Goal: Navigation & Orientation: Locate item on page

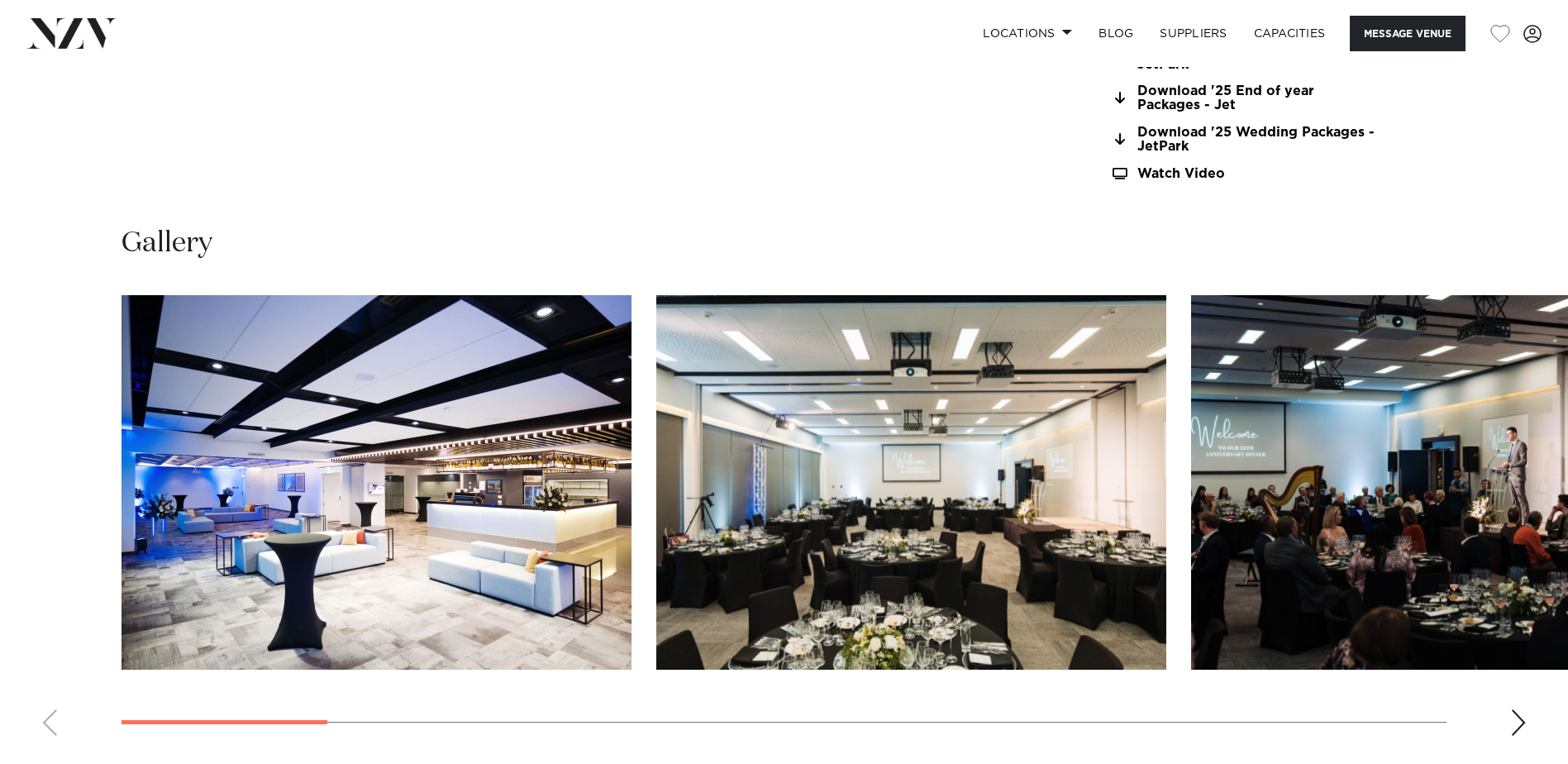
scroll to position [1901, 0]
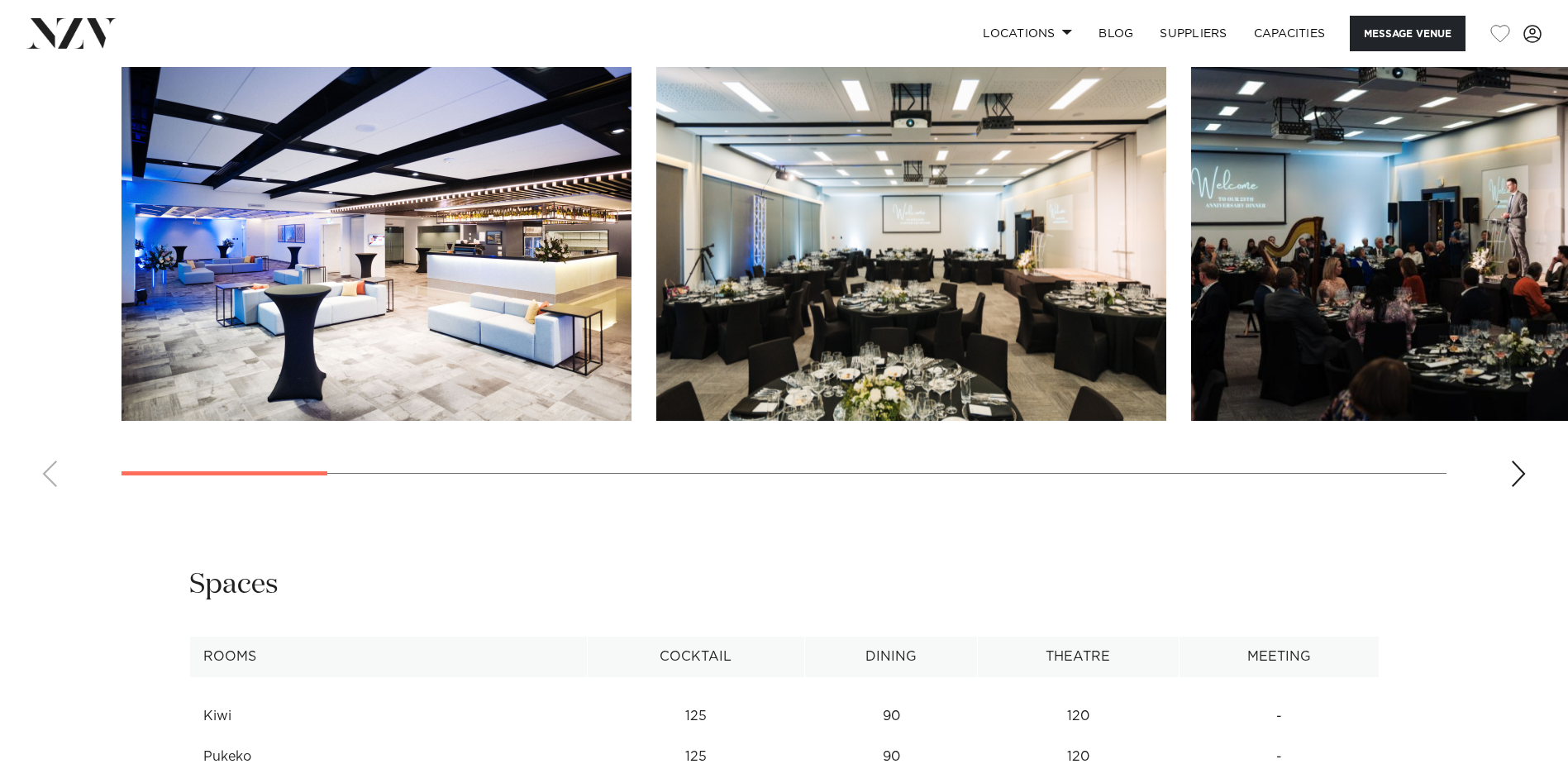
click at [1509, 478] on swiper-container at bounding box center [784, 273] width 1568 height 454
click at [1519, 473] on div "Next slide" at bounding box center [1518, 473] width 17 height 26
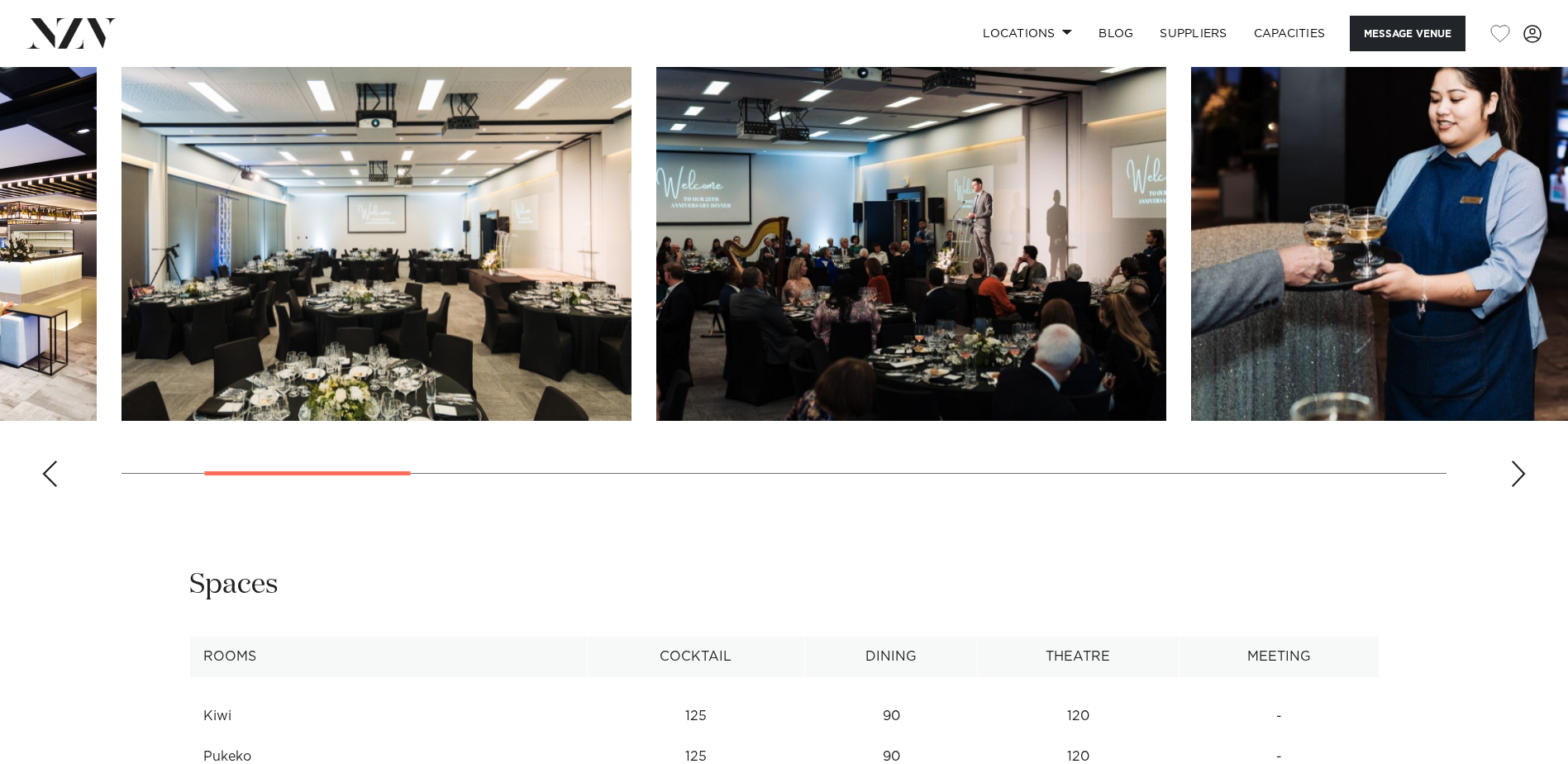
click at [1519, 473] on div "Next slide" at bounding box center [1518, 473] width 17 height 26
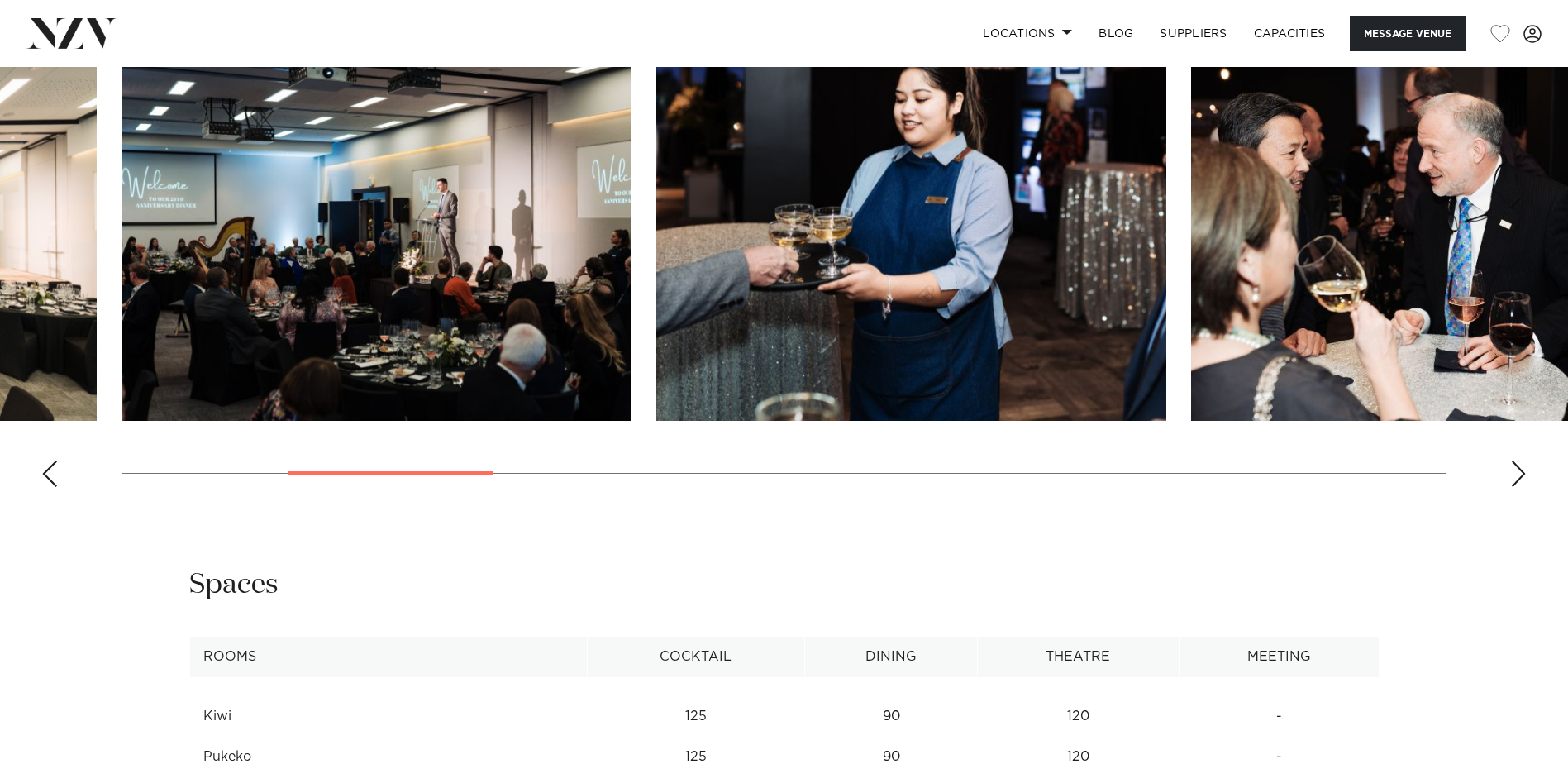
click at [1519, 473] on div "Next slide" at bounding box center [1518, 473] width 17 height 26
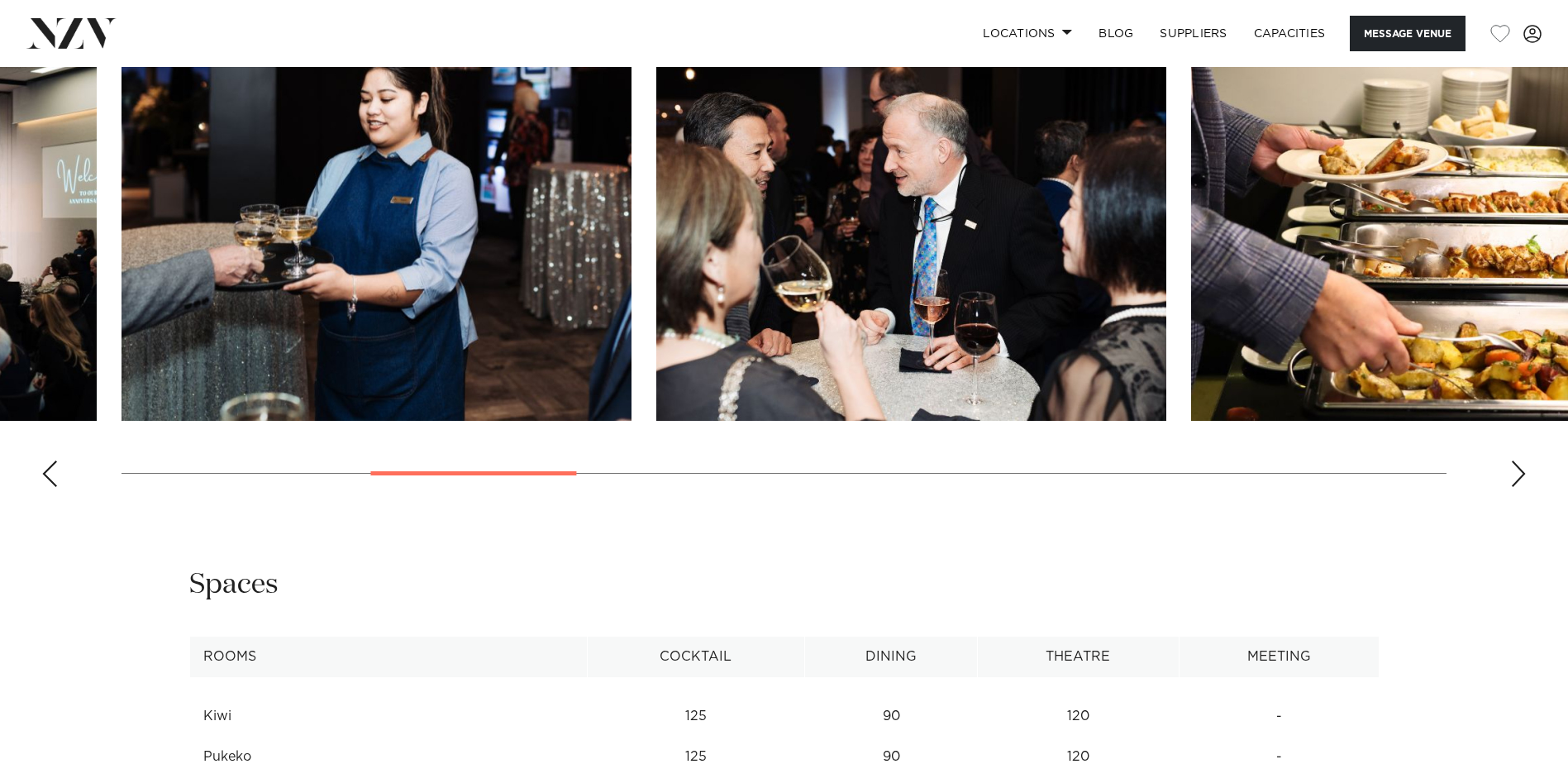
click at [1519, 473] on div "Next slide" at bounding box center [1518, 473] width 17 height 26
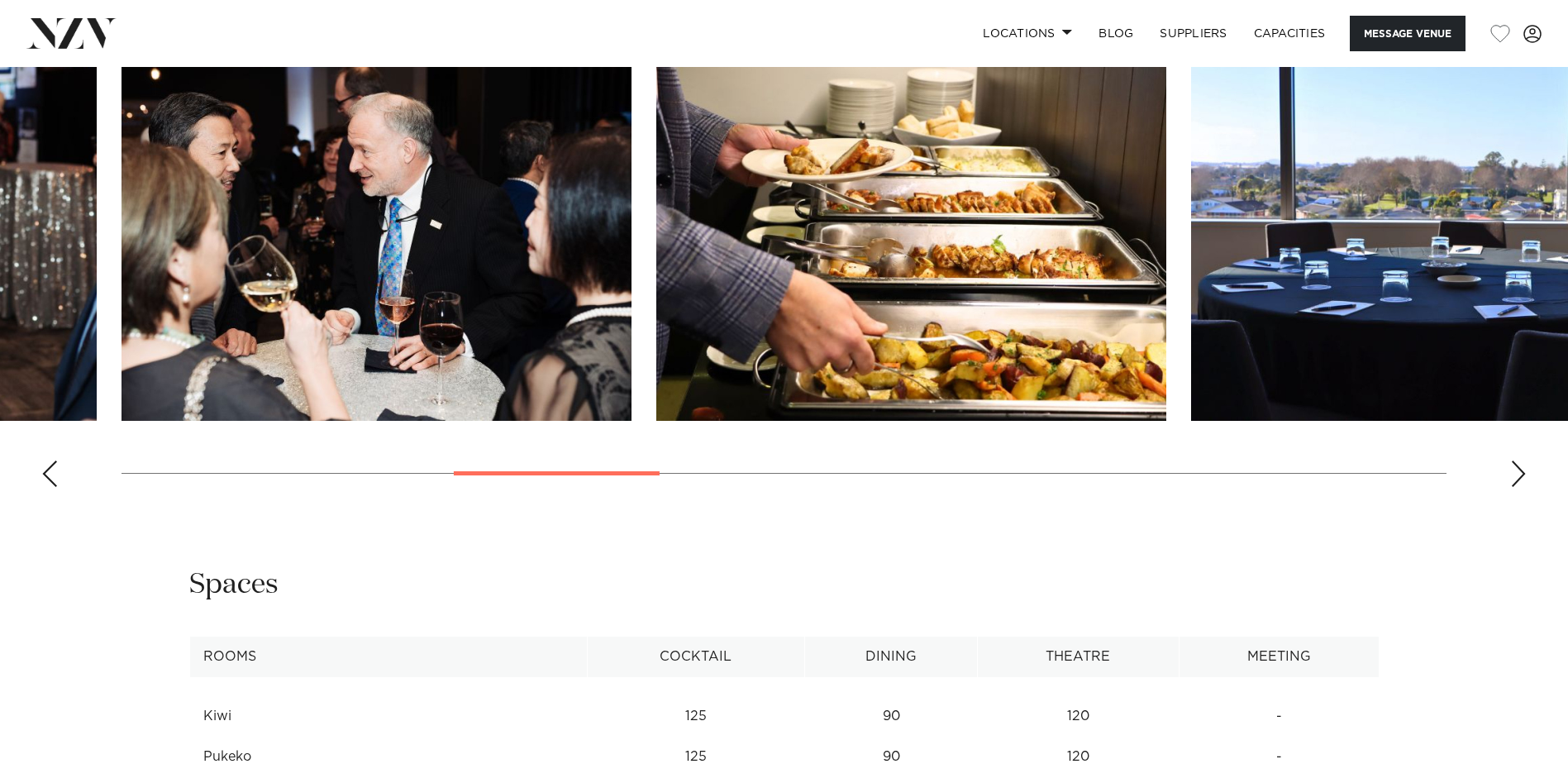
click at [1519, 473] on div "Next slide" at bounding box center [1518, 473] width 17 height 26
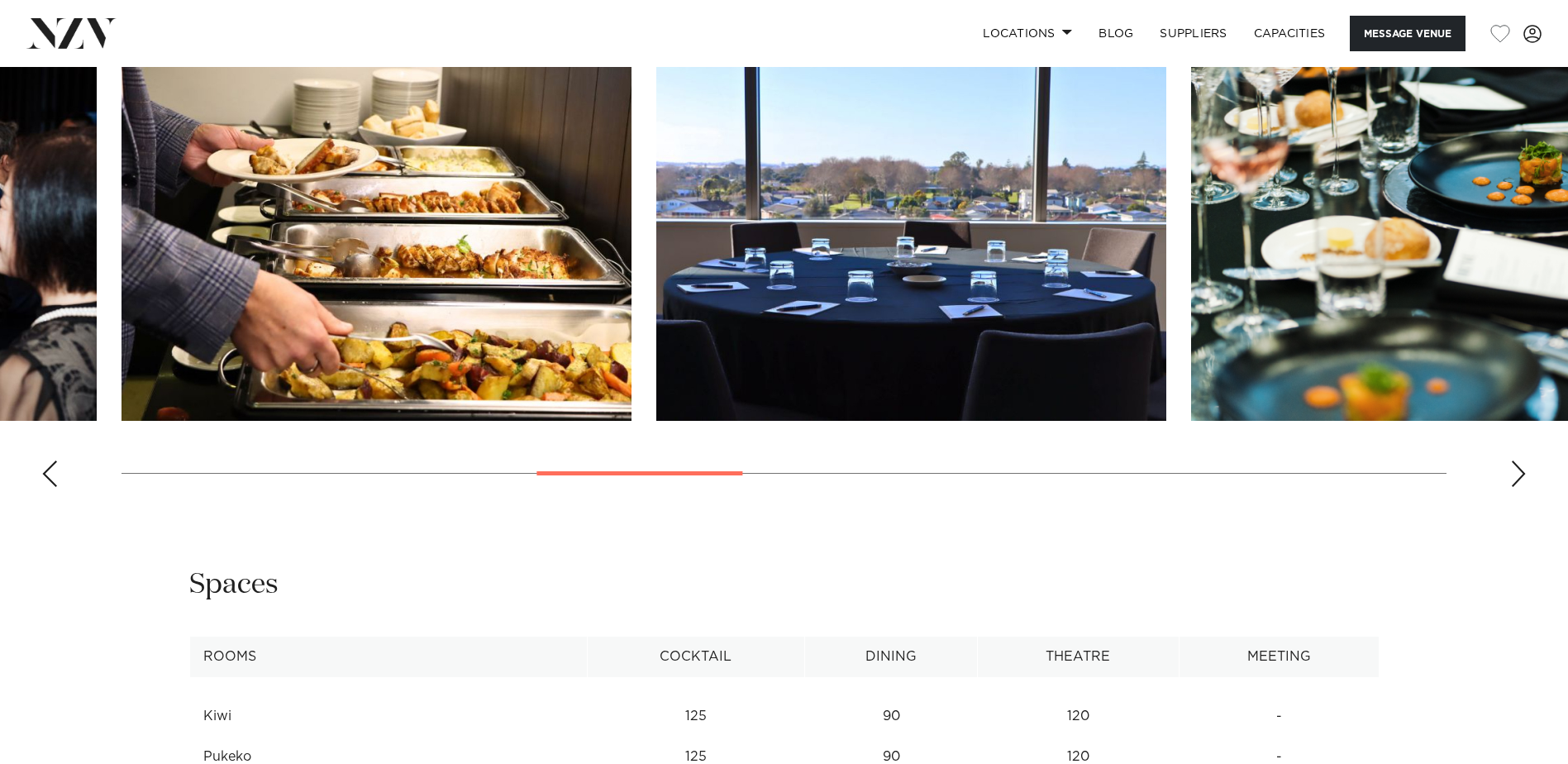
click at [1519, 473] on div "Next slide" at bounding box center [1518, 473] width 17 height 26
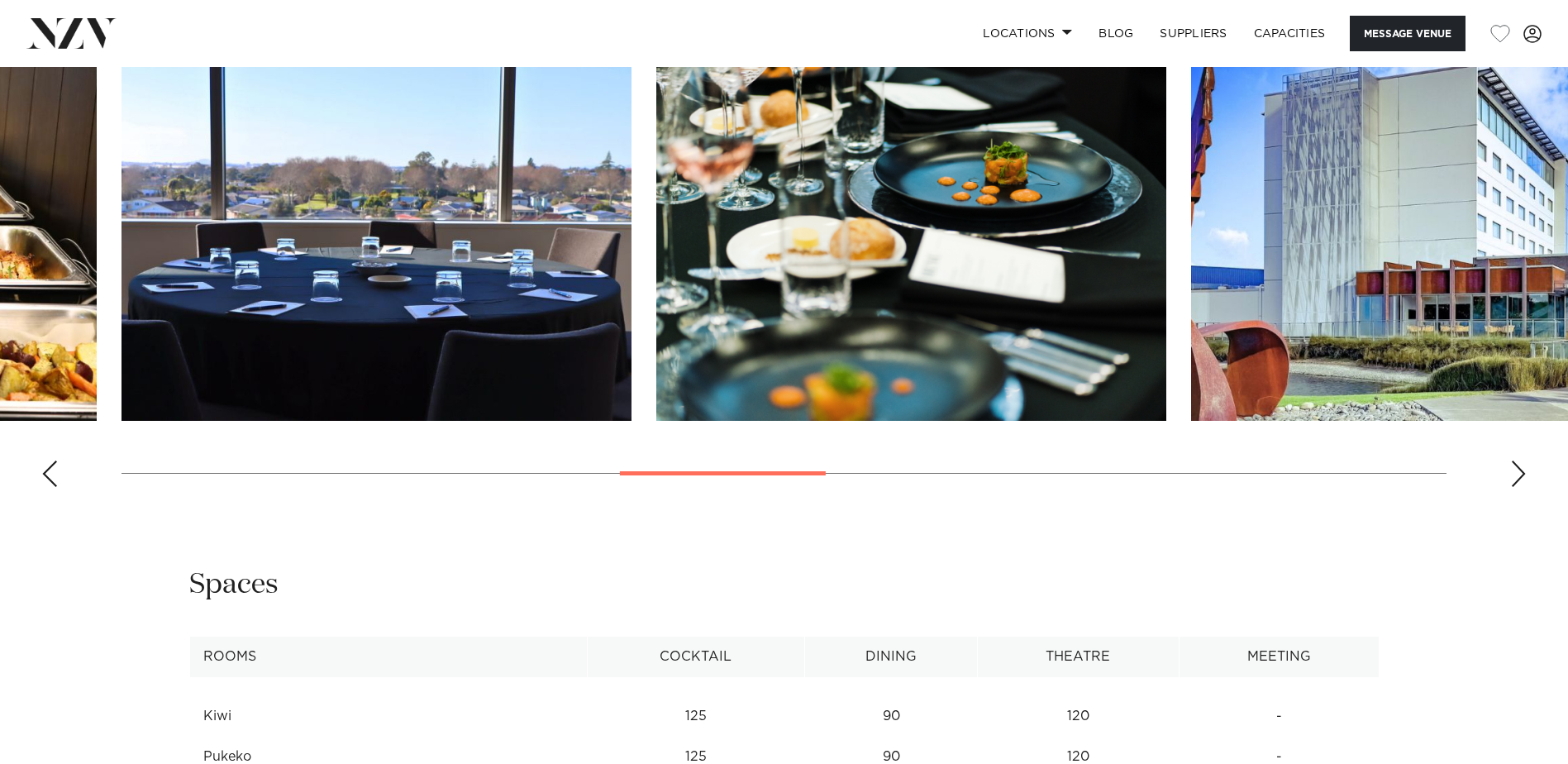
click at [1519, 473] on div "Next slide" at bounding box center [1518, 473] width 17 height 26
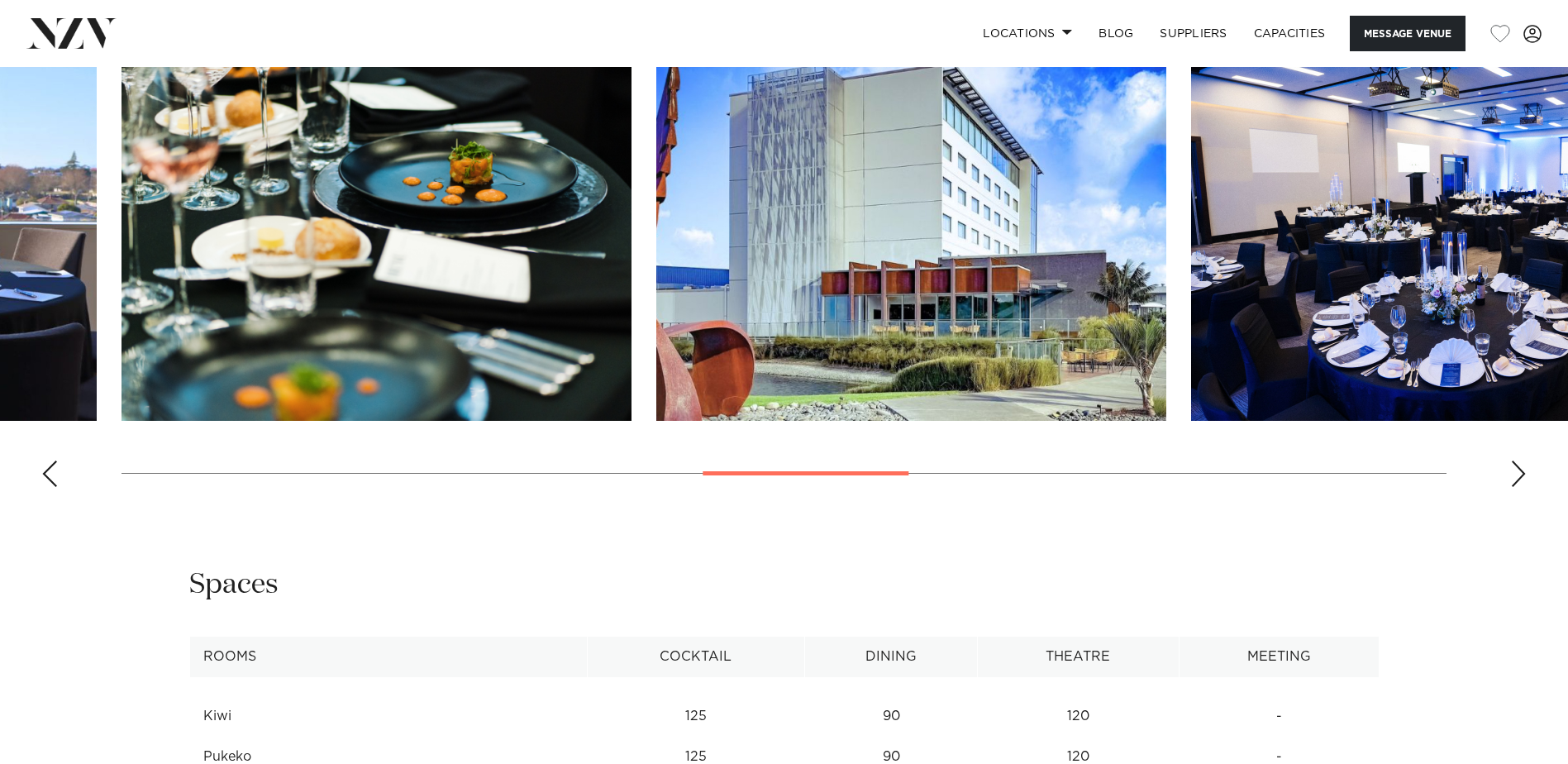
click at [1519, 473] on div "Next slide" at bounding box center [1518, 473] width 17 height 26
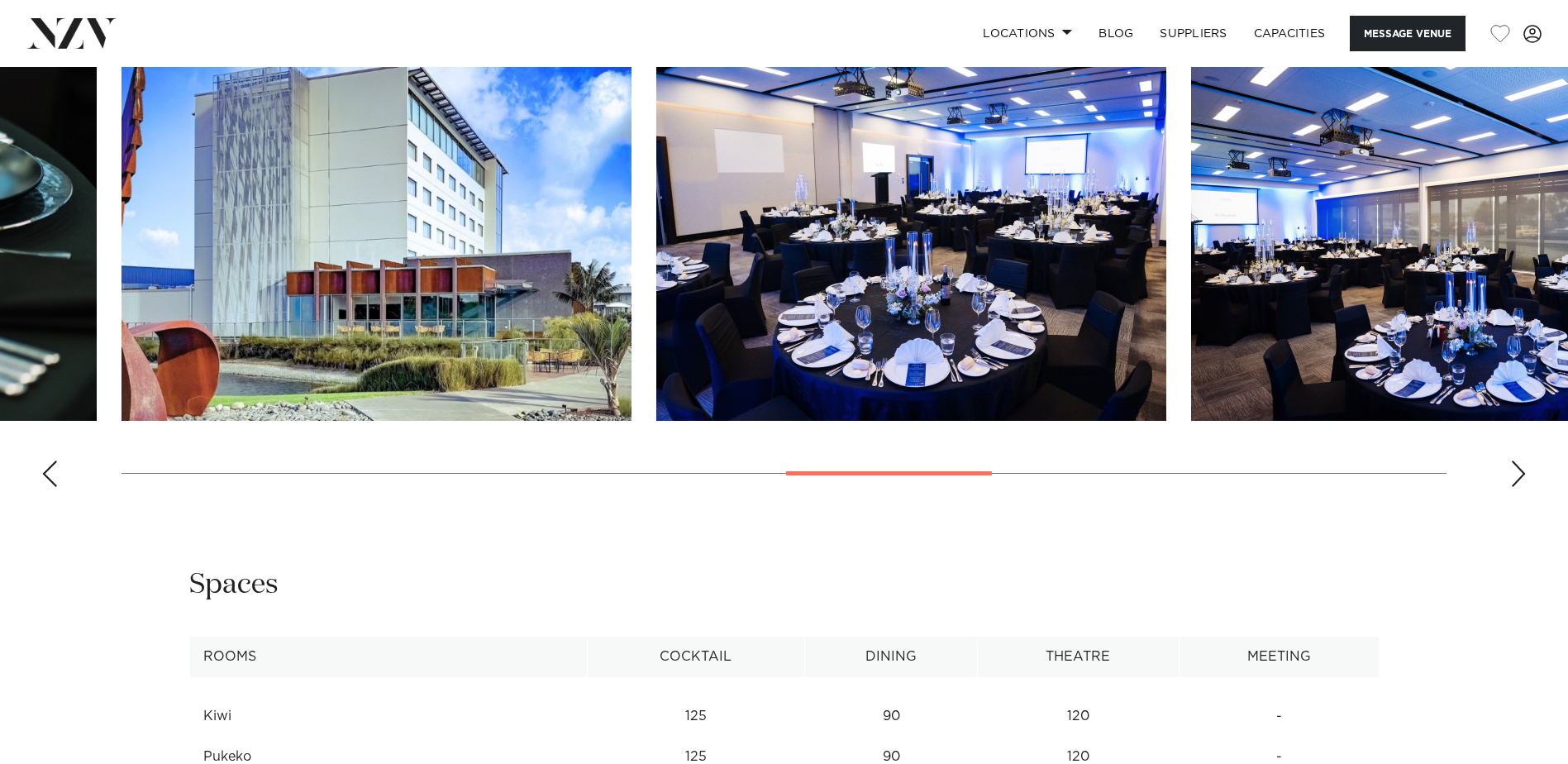
click at [1519, 473] on div "Next slide" at bounding box center [1518, 473] width 17 height 26
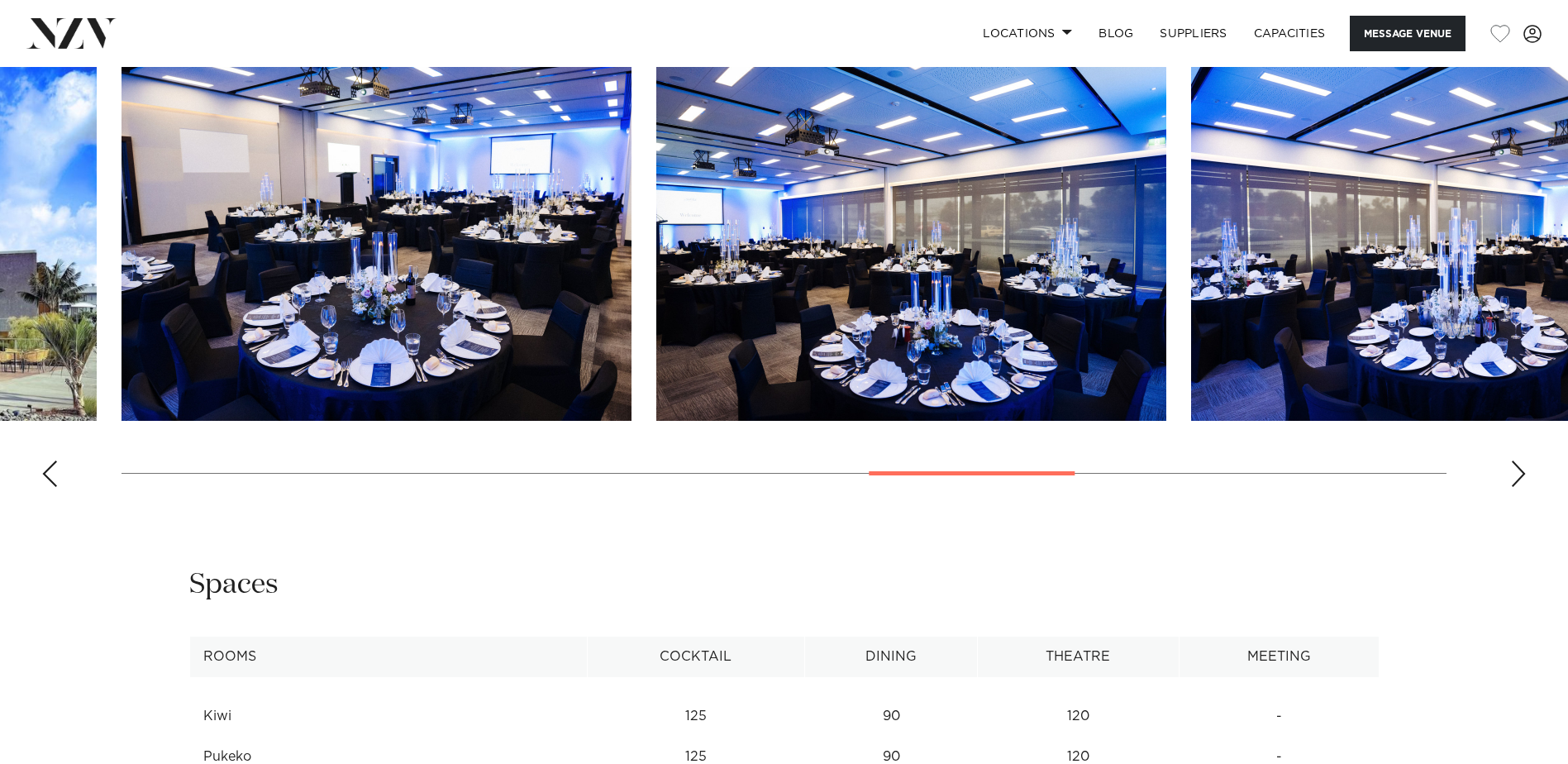
click at [1523, 470] on div "Next slide" at bounding box center [1518, 473] width 17 height 26
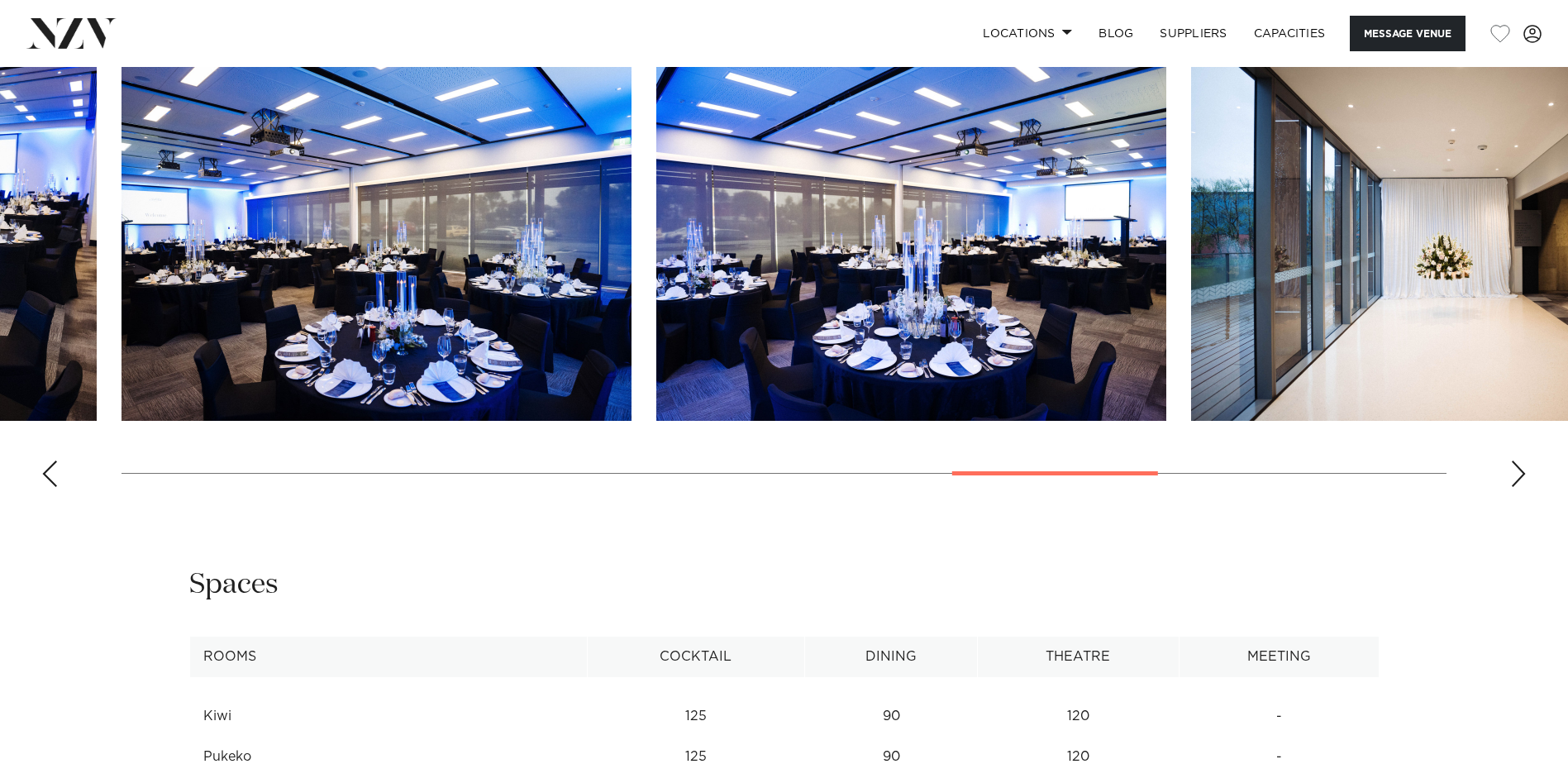
click at [1523, 470] on div "Next slide" at bounding box center [1518, 473] width 17 height 26
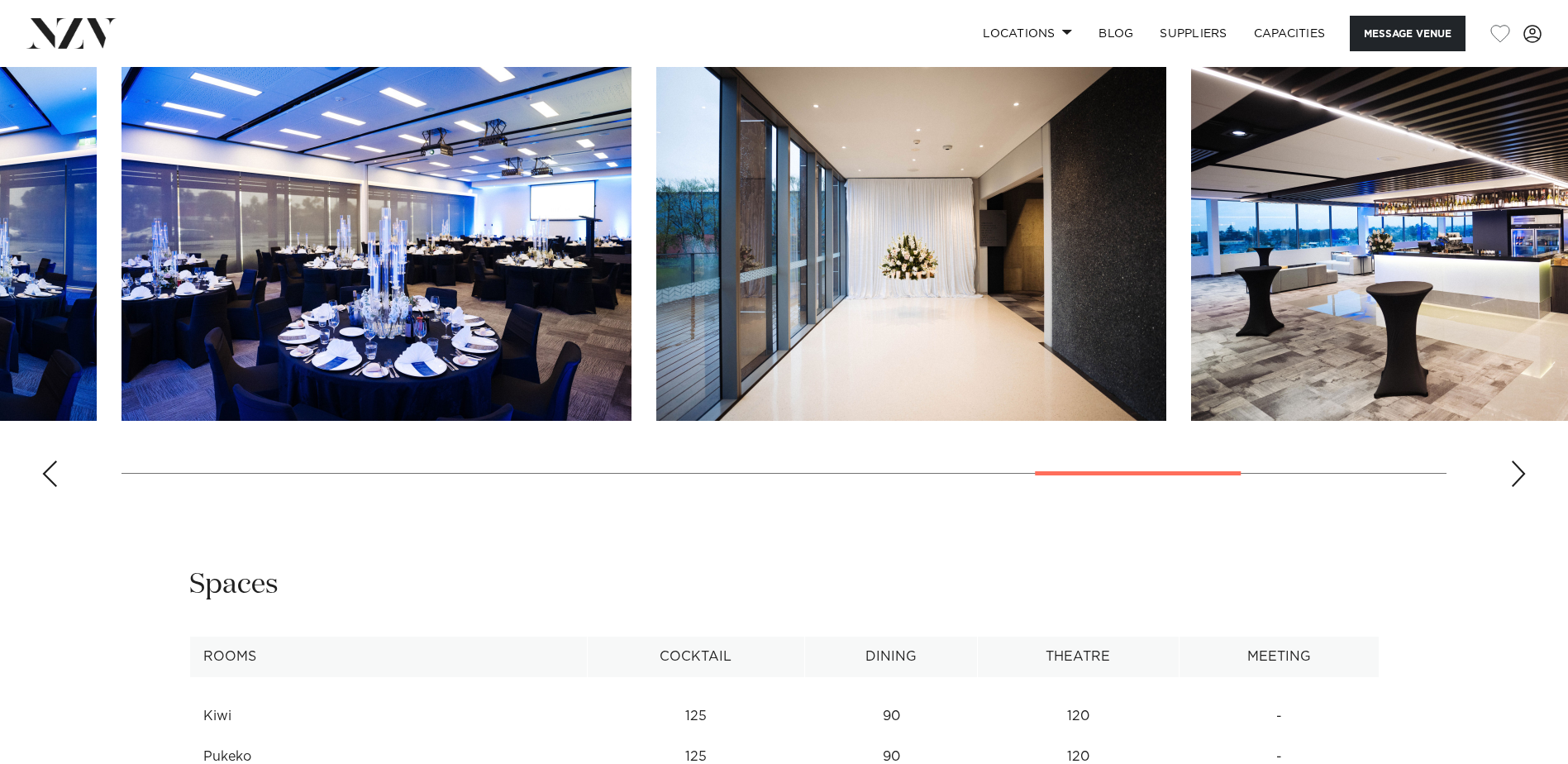
click at [1523, 470] on div "Next slide" at bounding box center [1518, 473] width 17 height 26
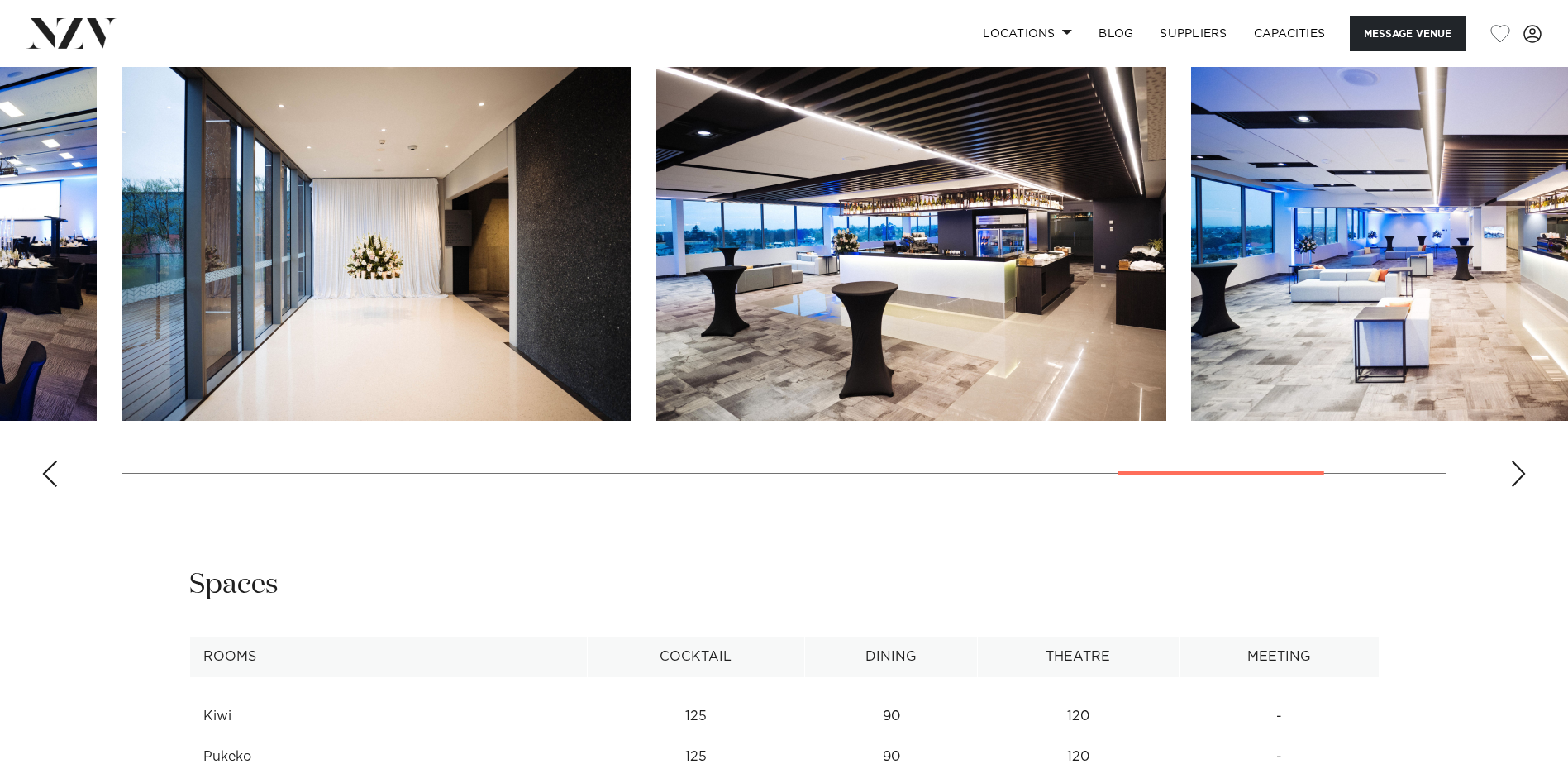
click at [1523, 470] on div "Next slide" at bounding box center [1518, 473] width 17 height 26
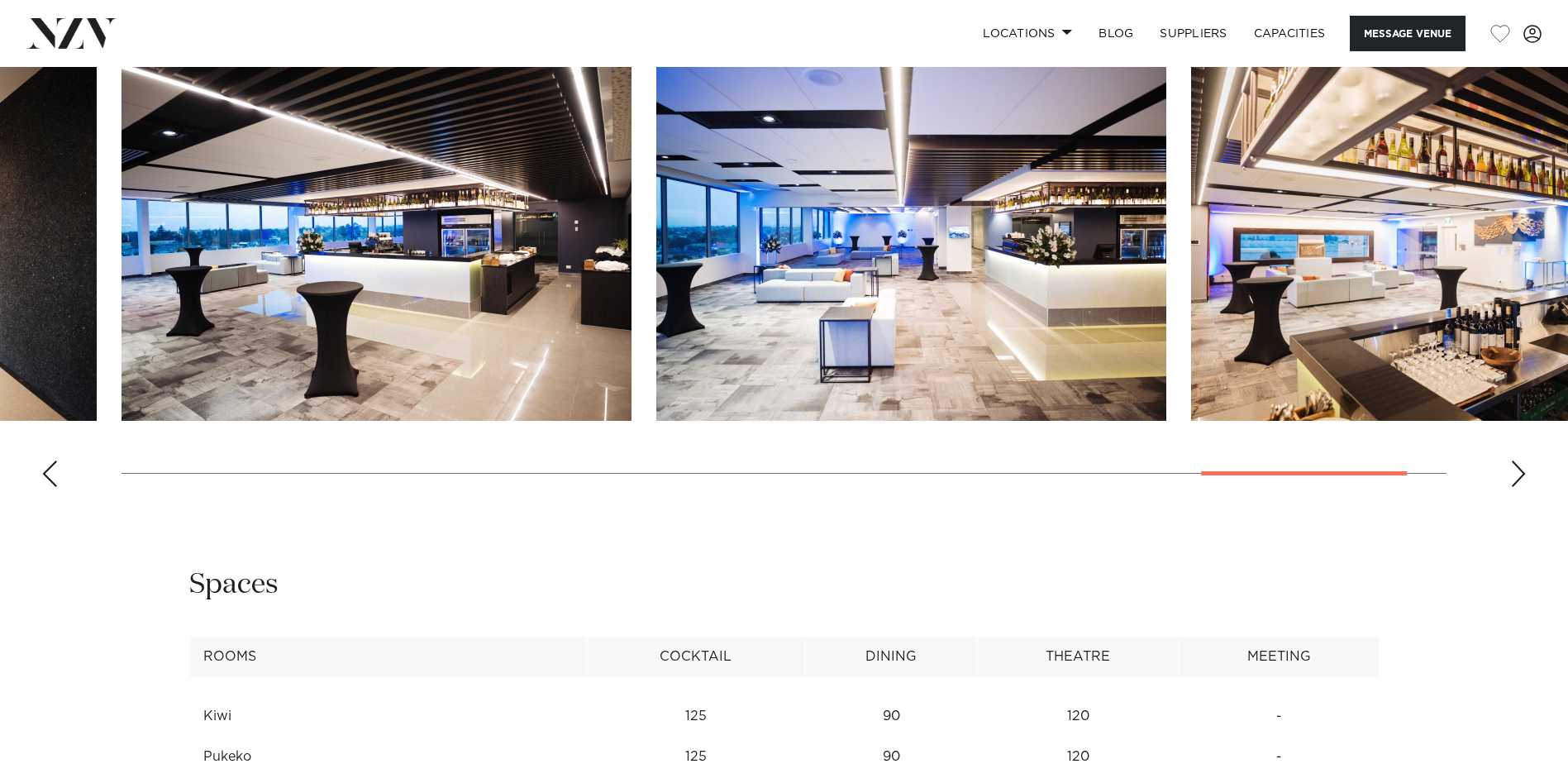
click at [1523, 470] on div "Next slide" at bounding box center [1518, 473] width 17 height 26
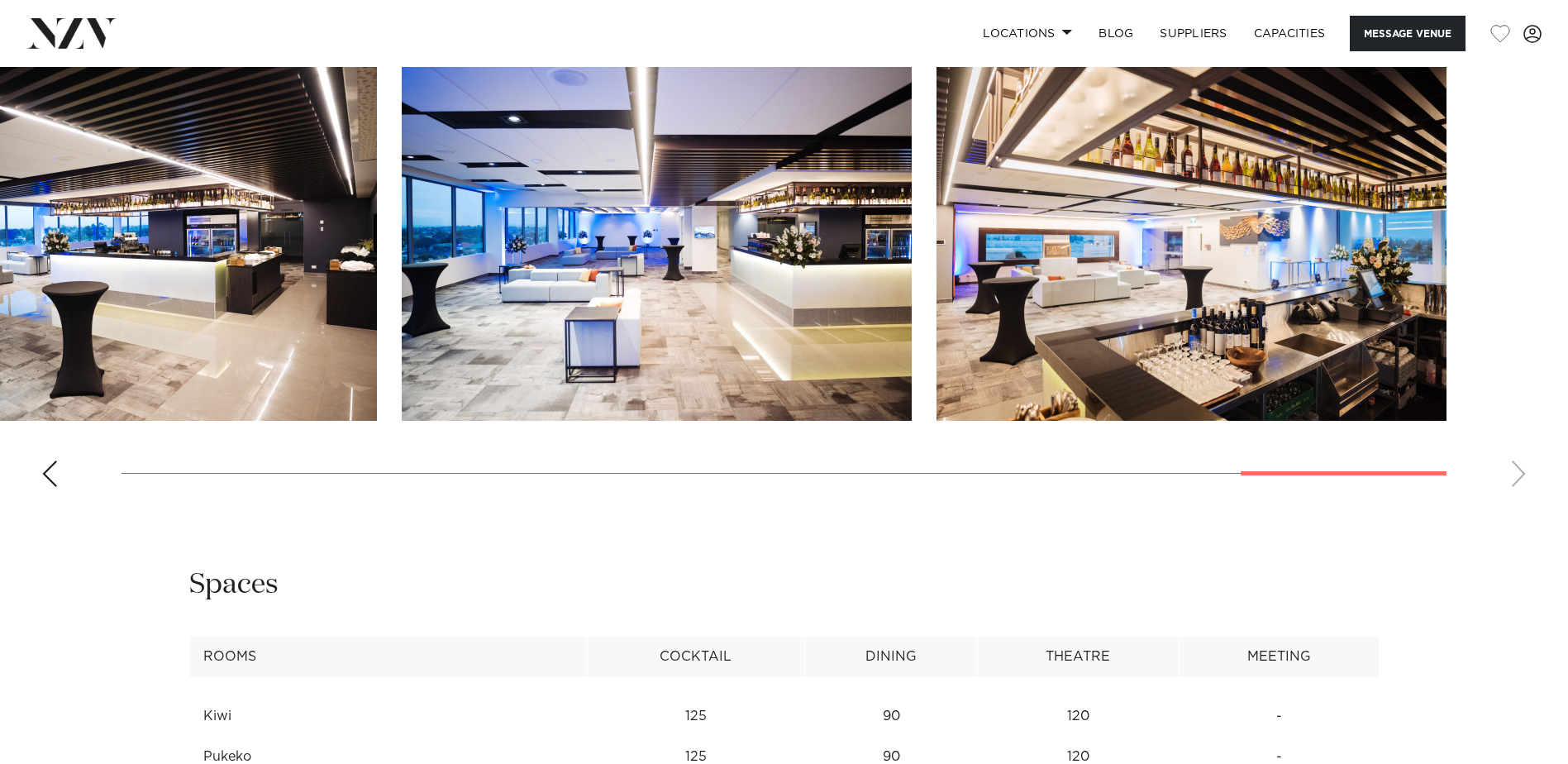
click at [1523, 470] on swiper-container at bounding box center [784, 273] width 1568 height 454
